Goal: Task Accomplishment & Management: Complete application form

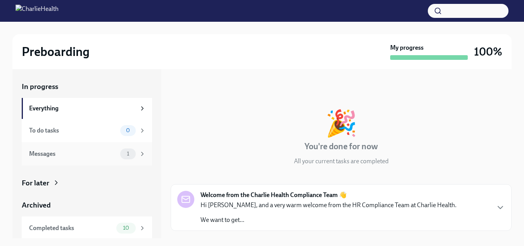
click at [105, 159] on div "Messages 1" at bounding box center [87, 153] width 130 height 23
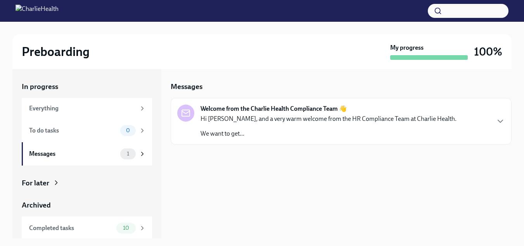
click at [253, 124] on div "Hi [PERSON_NAME], and a very warm welcome from the HR Compliance Team at Charli…" at bounding box center [329, 125] width 256 height 23
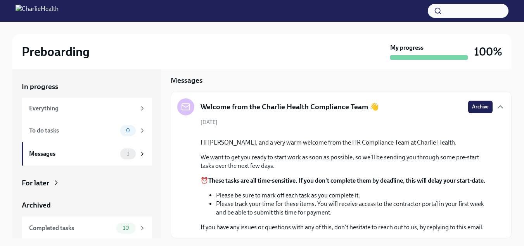
scroll to position [76, 0]
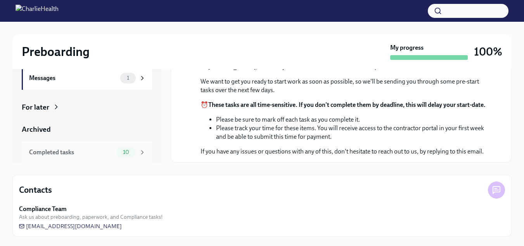
click at [118, 152] on span "10" at bounding box center [126, 152] width 16 height 6
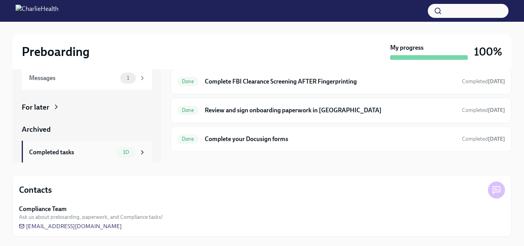
scroll to position [97, 0]
click at [273, 139] on h6 "Complete your Docusign forms" at bounding box center [330, 139] width 251 height 9
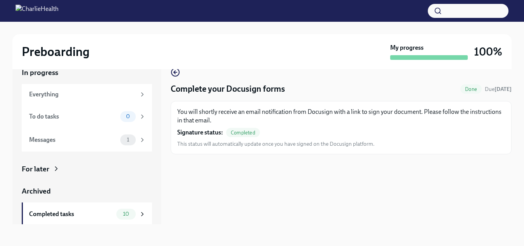
click at [251, 135] on span "Completed" at bounding box center [243, 133] width 34 height 6
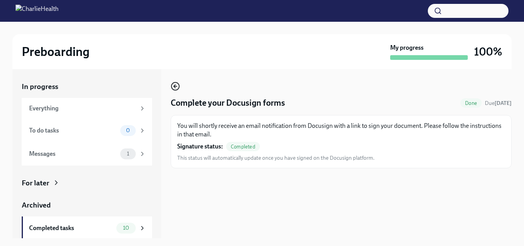
click at [176, 84] on icon "button" at bounding box center [175, 85] width 9 height 9
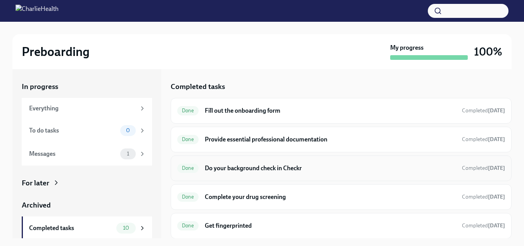
scroll to position [39, 0]
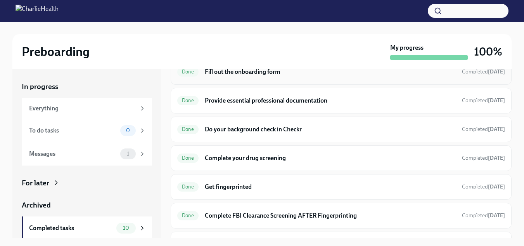
click at [254, 73] on h6 "Fill out the onboarding form" at bounding box center [330, 71] width 251 height 9
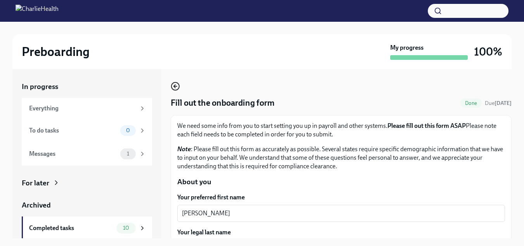
click at [175, 84] on icon "button" at bounding box center [175, 85] width 9 height 9
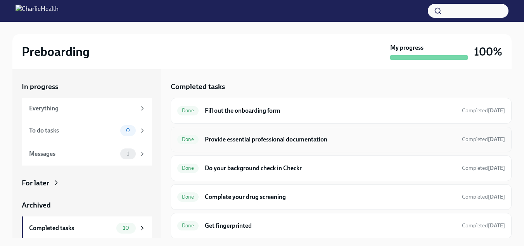
click at [252, 140] on h6 "Provide essential professional documentation" at bounding box center [330, 139] width 251 height 9
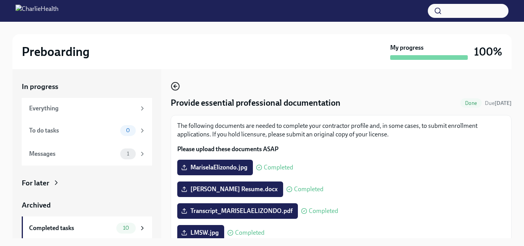
click at [172, 89] on icon "button" at bounding box center [175, 85] width 9 height 9
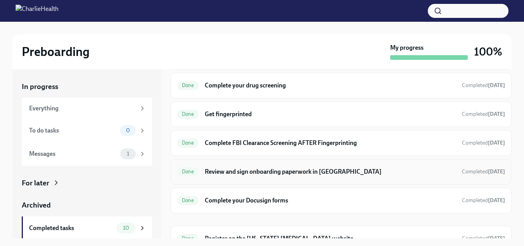
scroll to position [116, 0]
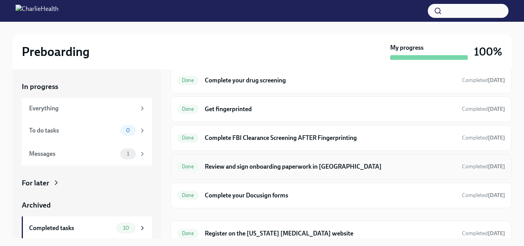
click at [246, 167] on h6 "Review and sign onboarding paperwork in [GEOGRAPHIC_DATA]" at bounding box center [330, 166] width 251 height 9
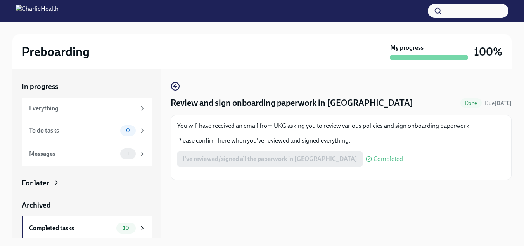
click at [280, 157] on div "I've reviewed/signed all the paperwork in [GEOGRAPHIC_DATA] Completed" at bounding box center [290, 159] width 226 height 16
click at [175, 84] on icon "button" at bounding box center [175, 85] width 9 height 9
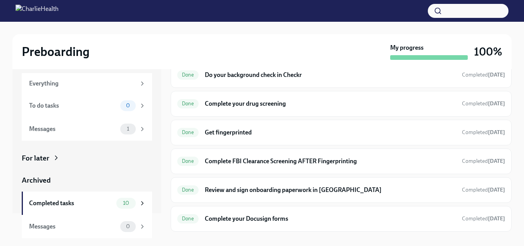
scroll to position [163, 0]
